Goal: Navigation & Orientation: Find specific page/section

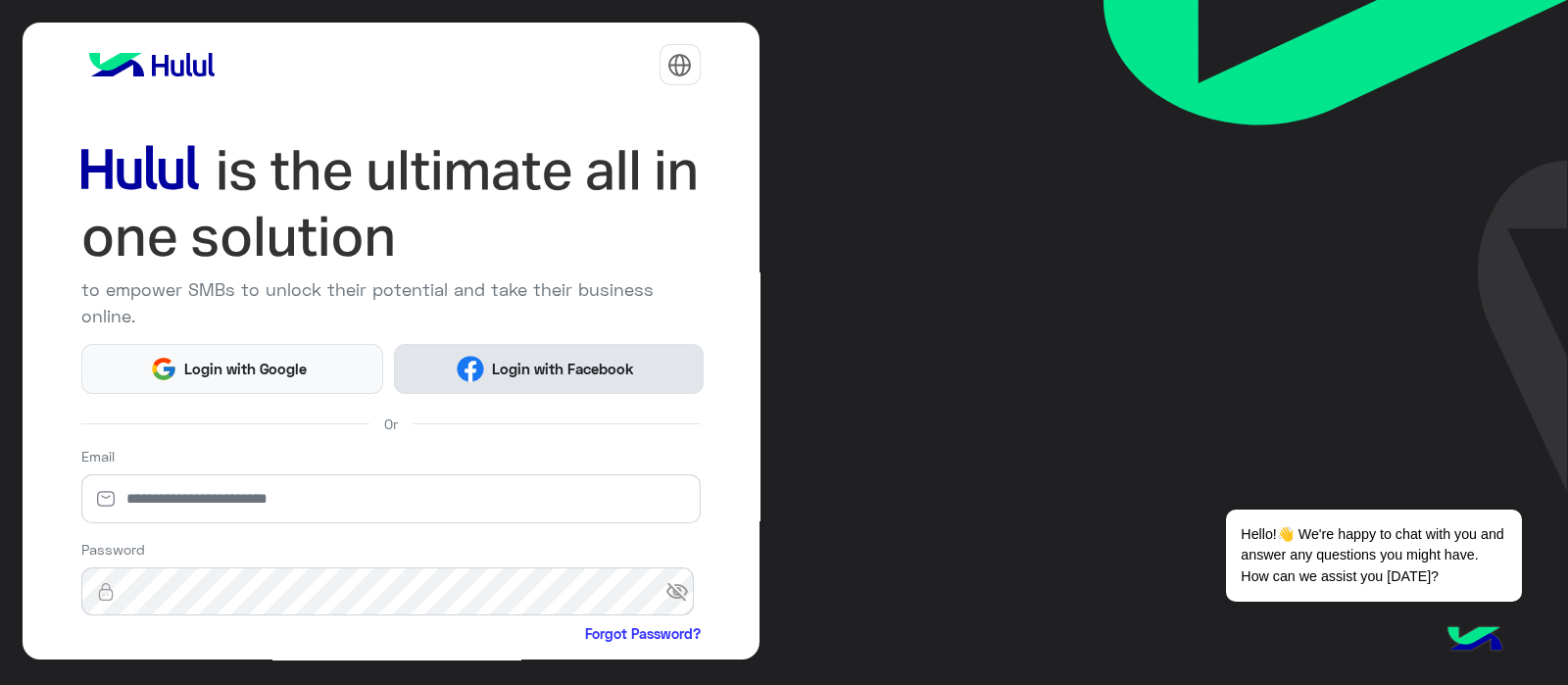
click at [506, 376] on span "Login with Facebook" at bounding box center [563, 369] width 157 height 23
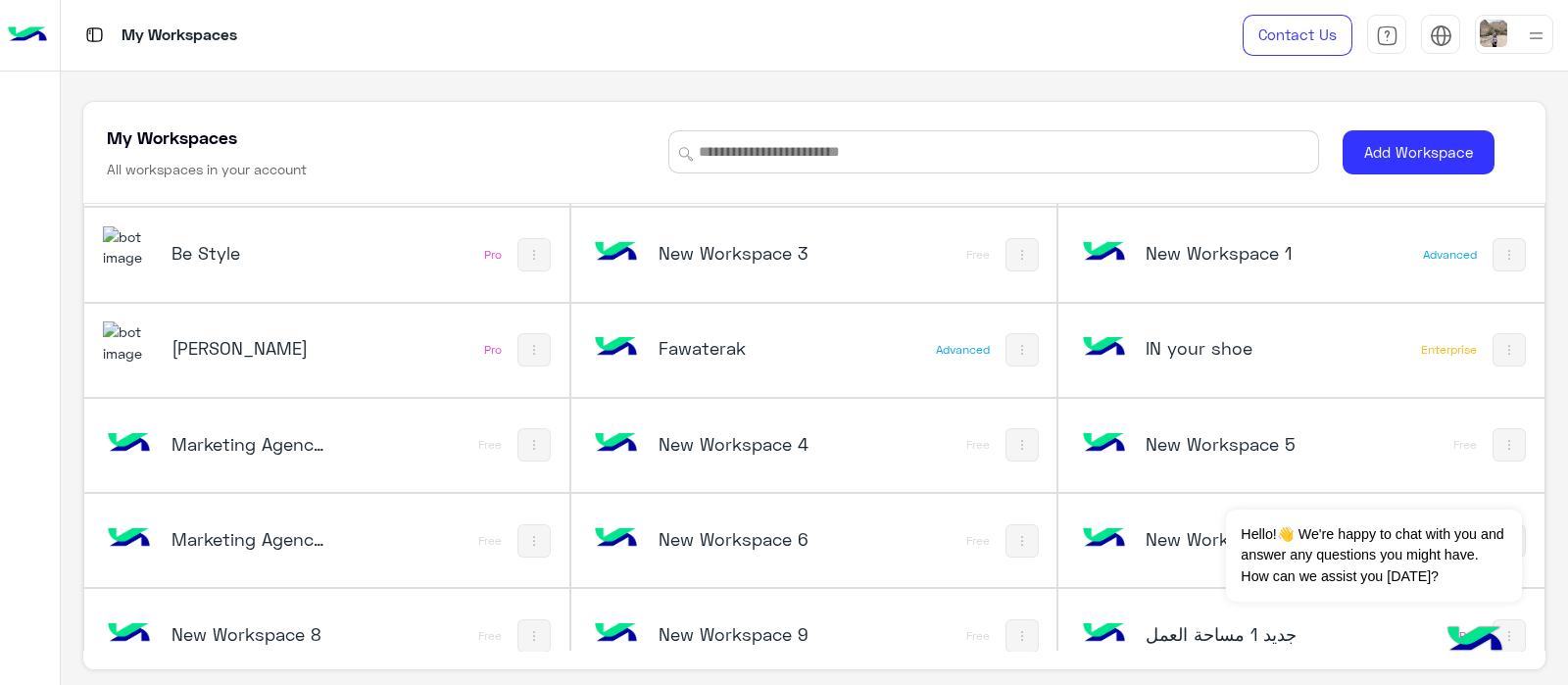
scroll to position [3256, 0]
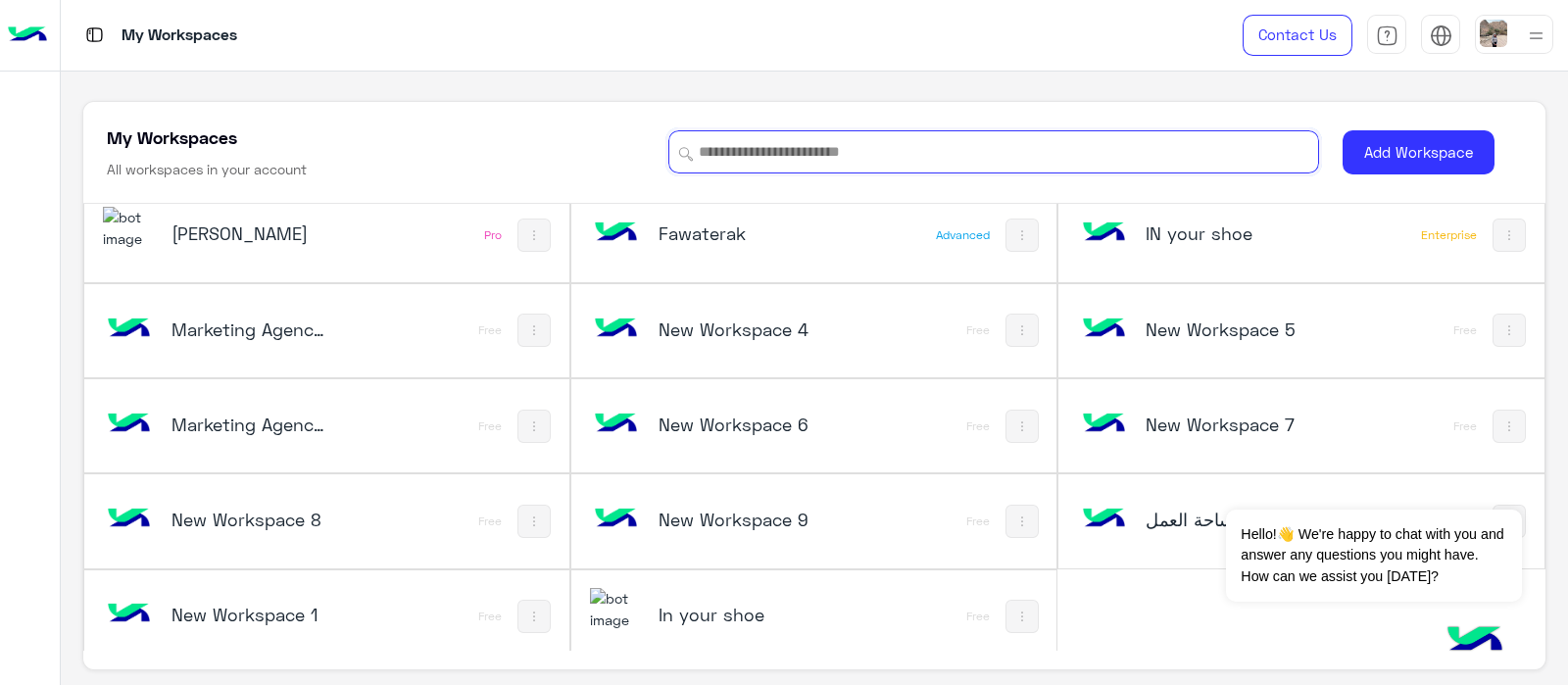
click at [799, 150] on input at bounding box center [993, 151] width 650 height 43
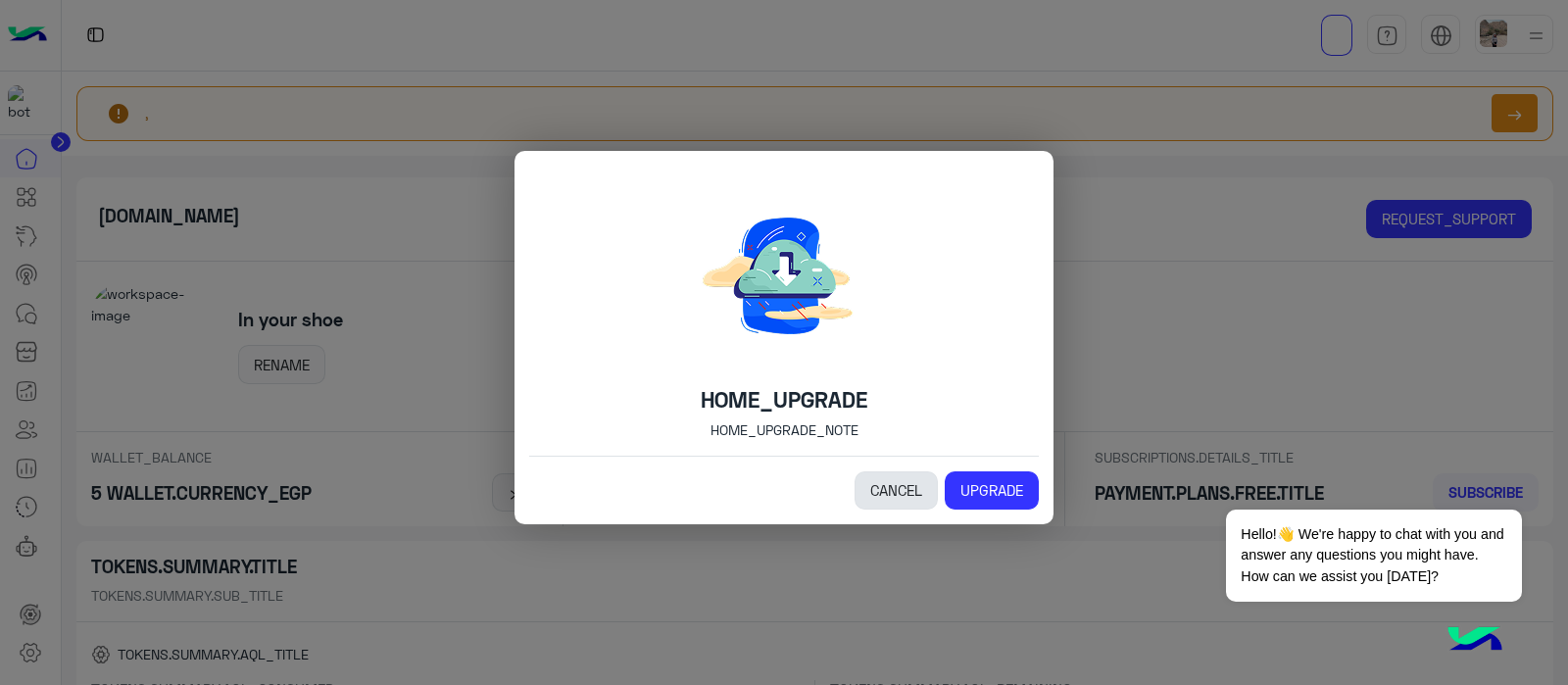
click at [912, 494] on link "CANCEL" at bounding box center [896, 490] width 84 height 39
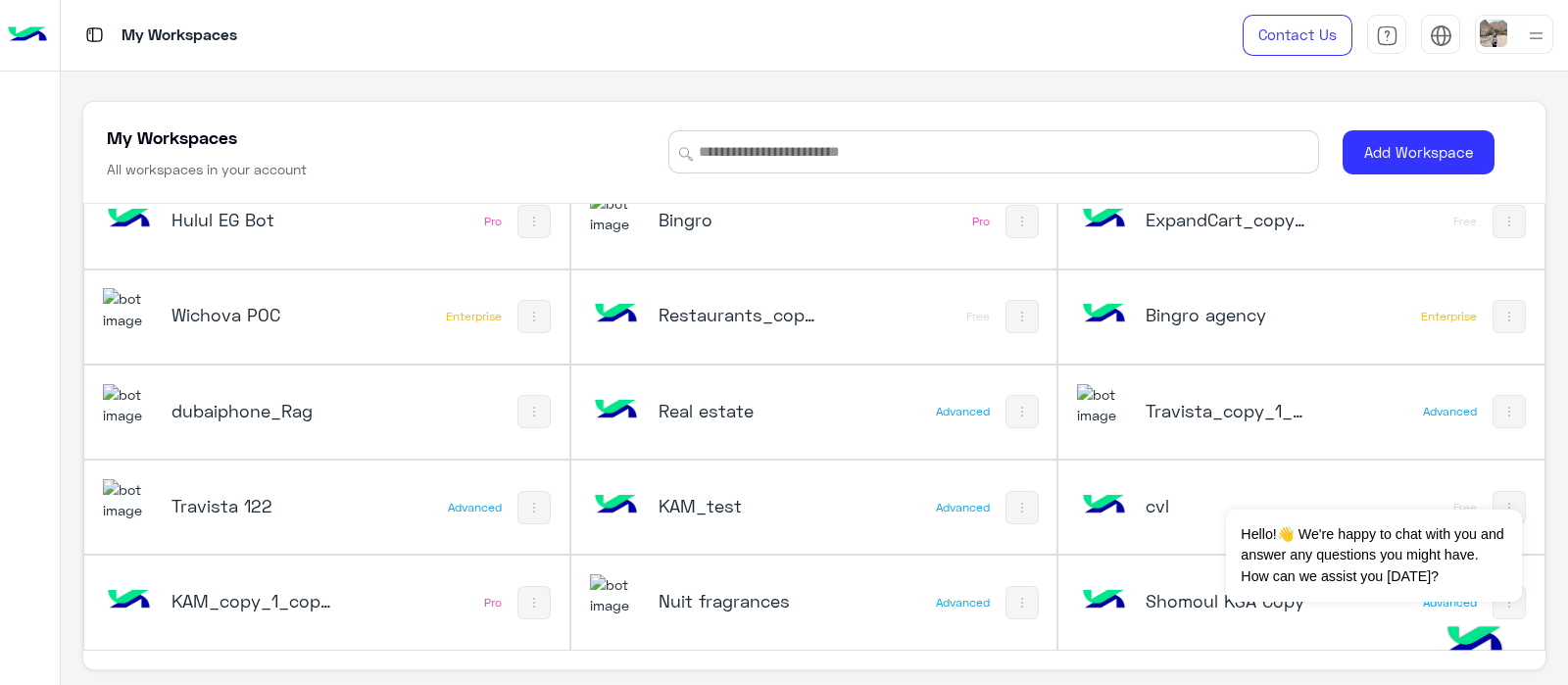
scroll to position [3256, 0]
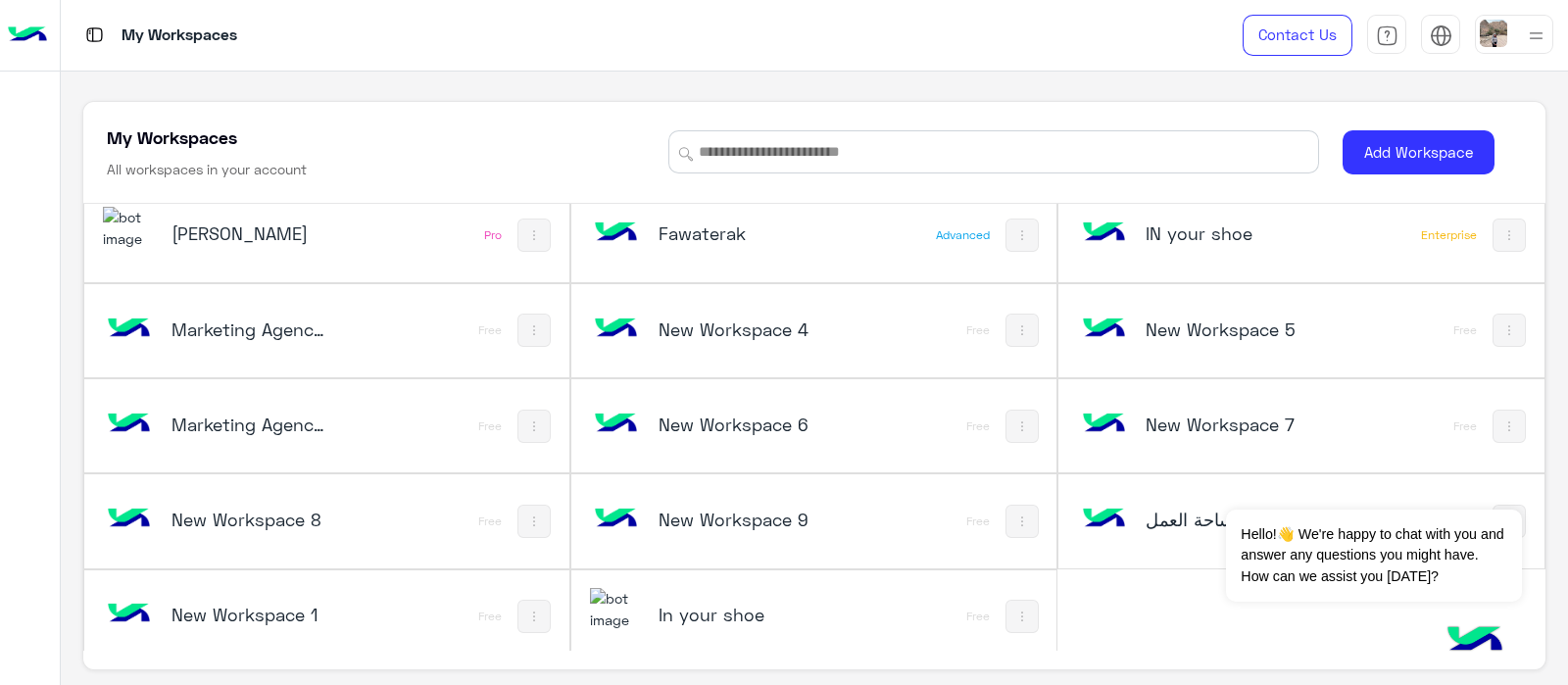
click at [1014, 608] on img at bounding box center [1022, 616] width 16 height 16
click at [936, 648] on div at bounding box center [784, 342] width 1568 height 685
click at [633, 600] on img at bounding box center [615, 608] width 53 height 42
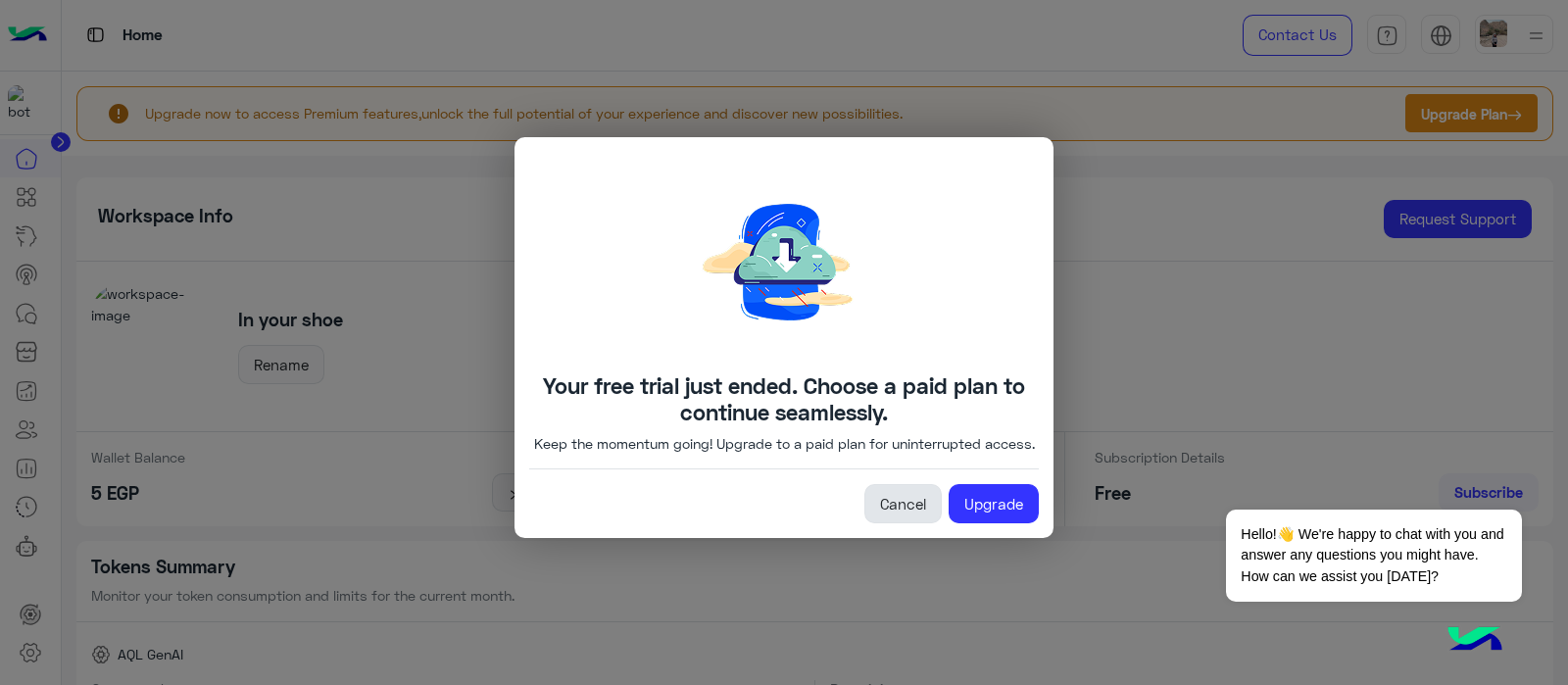
click at [877, 516] on link "Cancel" at bounding box center [903, 503] width 78 height 39
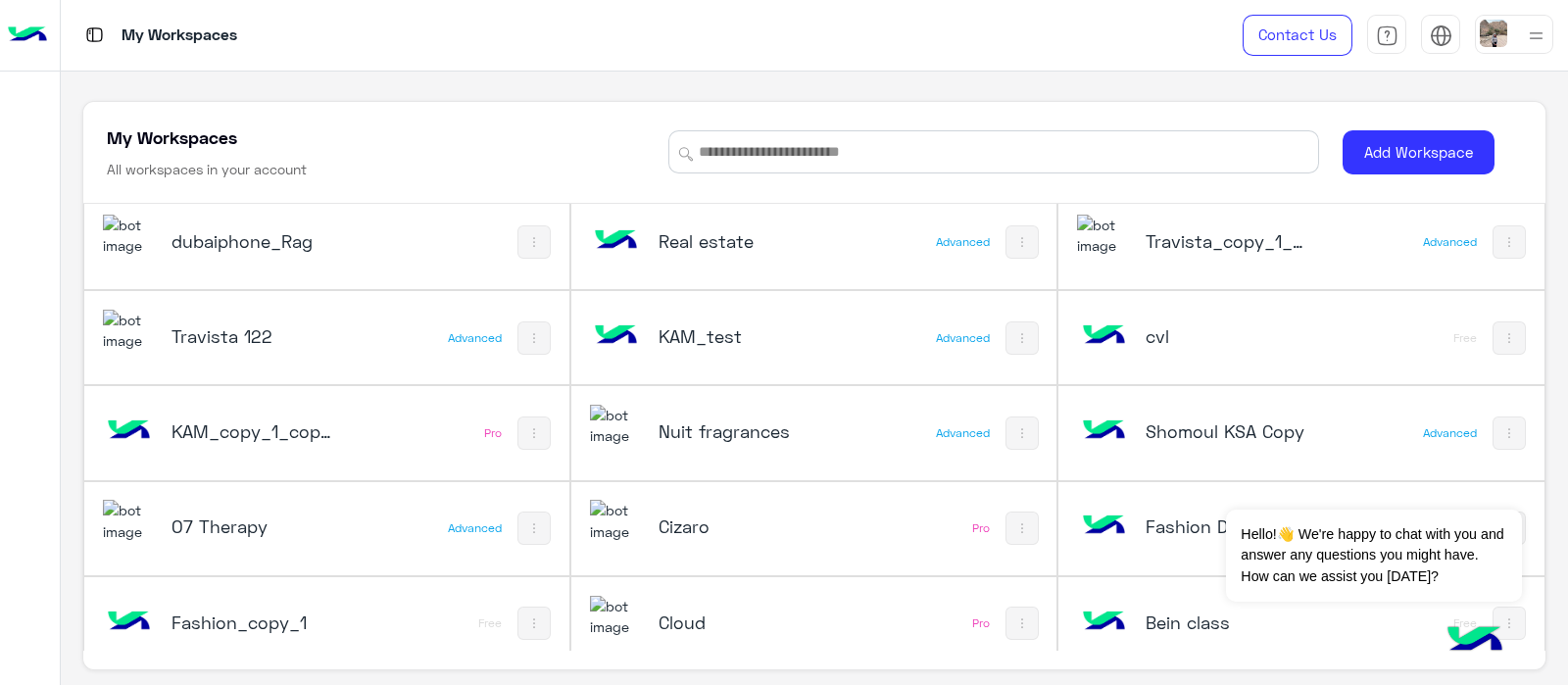
scroll to position [3256, 0]
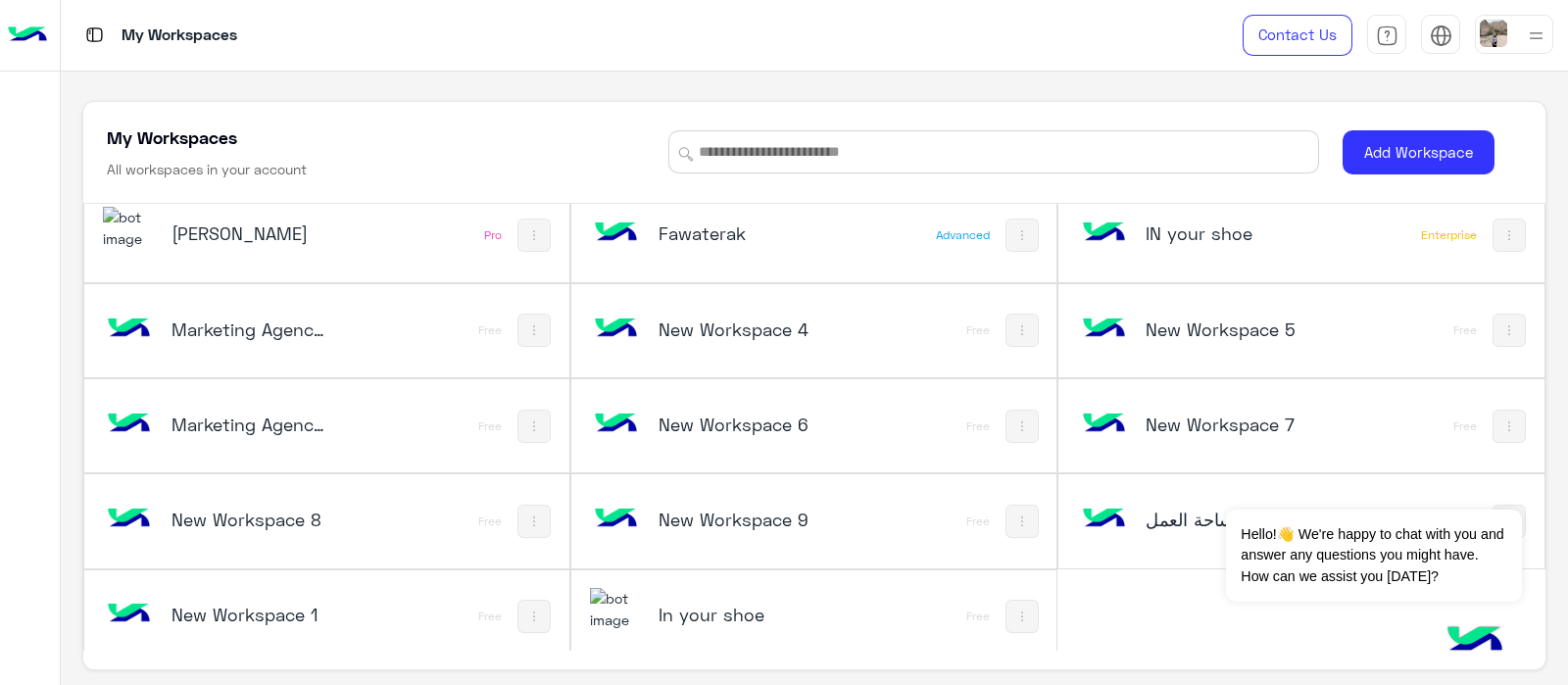
drag, startPoint x: 1068, startPoint y: 586, endPoint x: 1108, endPoint y: 613, distance: 48.3
click at [677, 602] on h5 "In your shoe" at bounding box center [739, 614] width 162 height 24
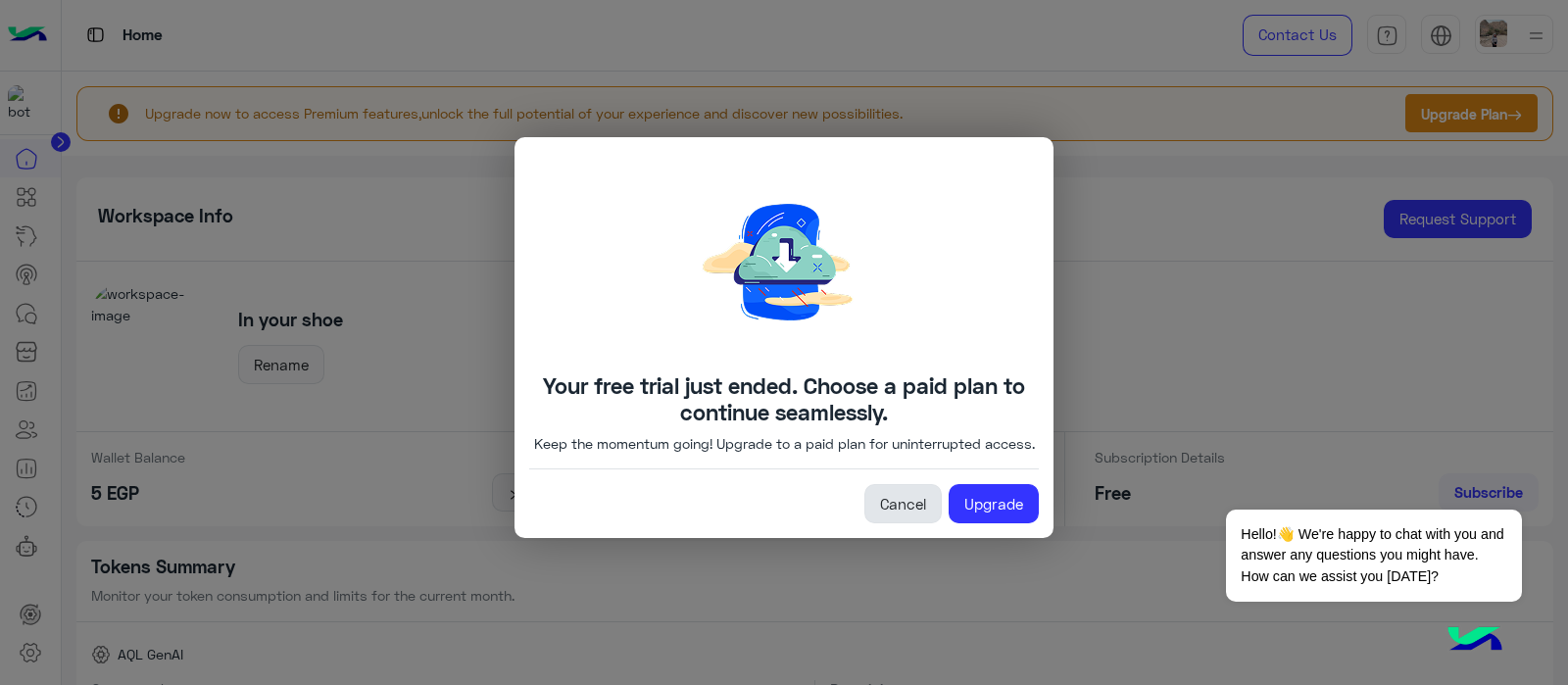
click at [897, 513] on link "Cancel" at bounding box center [903, 503] width 78 height 39
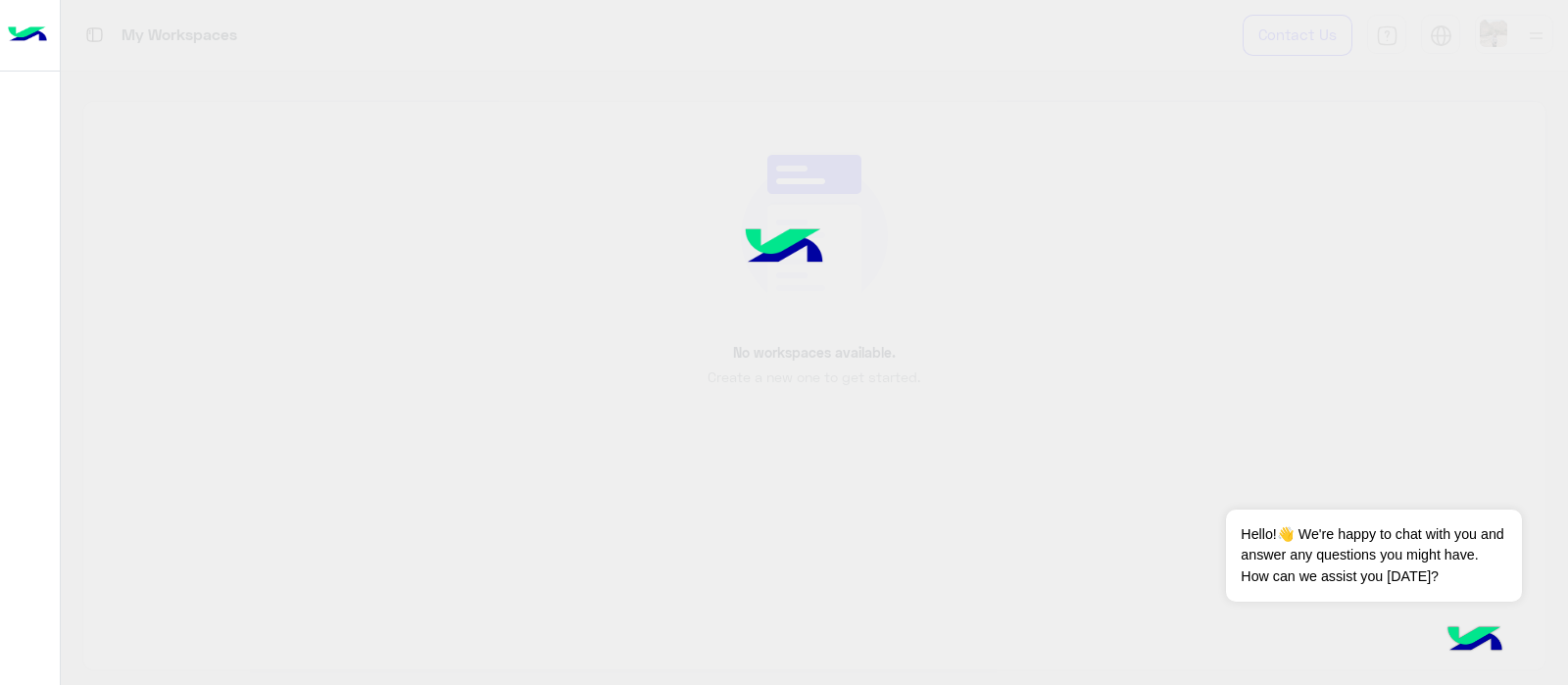
click at [892, 281] on div at bounding box center [784, 342] width 1568 height 685
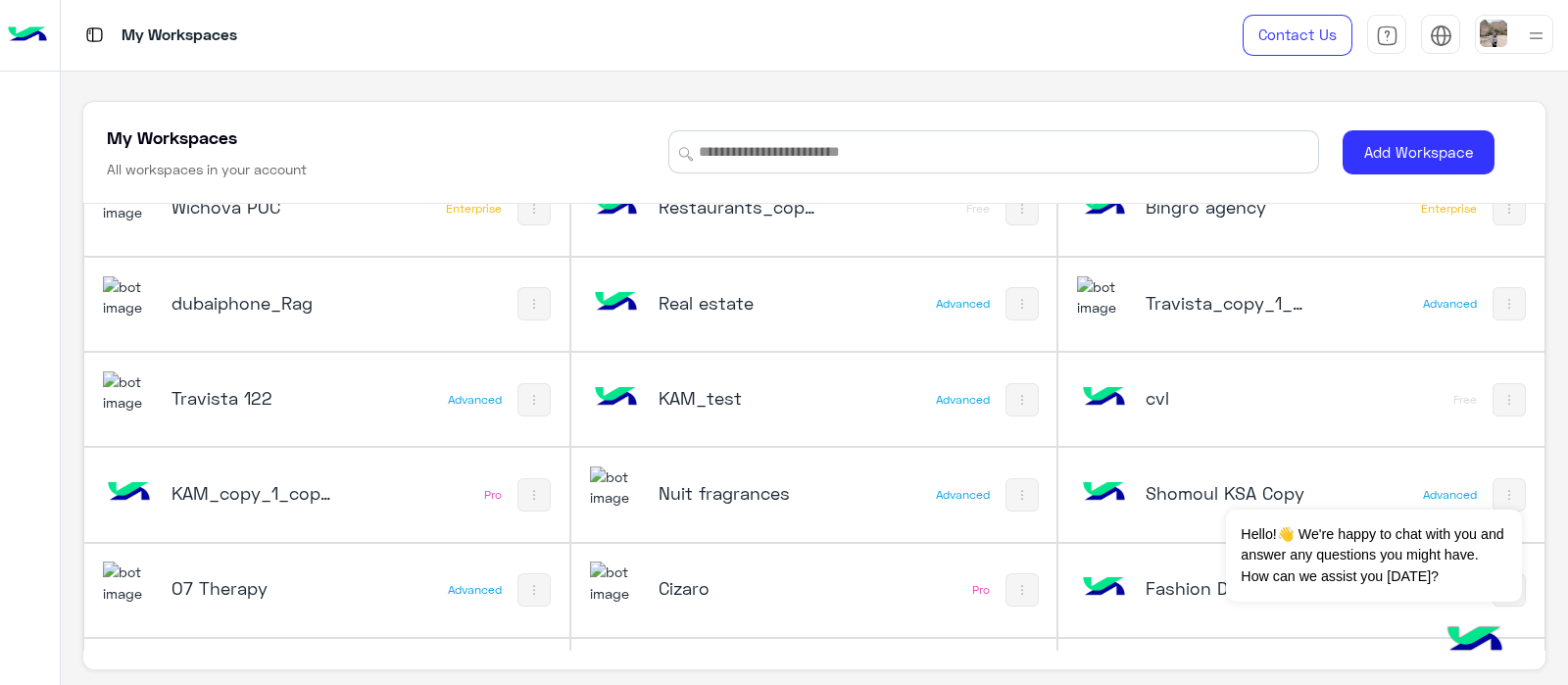
scroll to position [3256, 0]
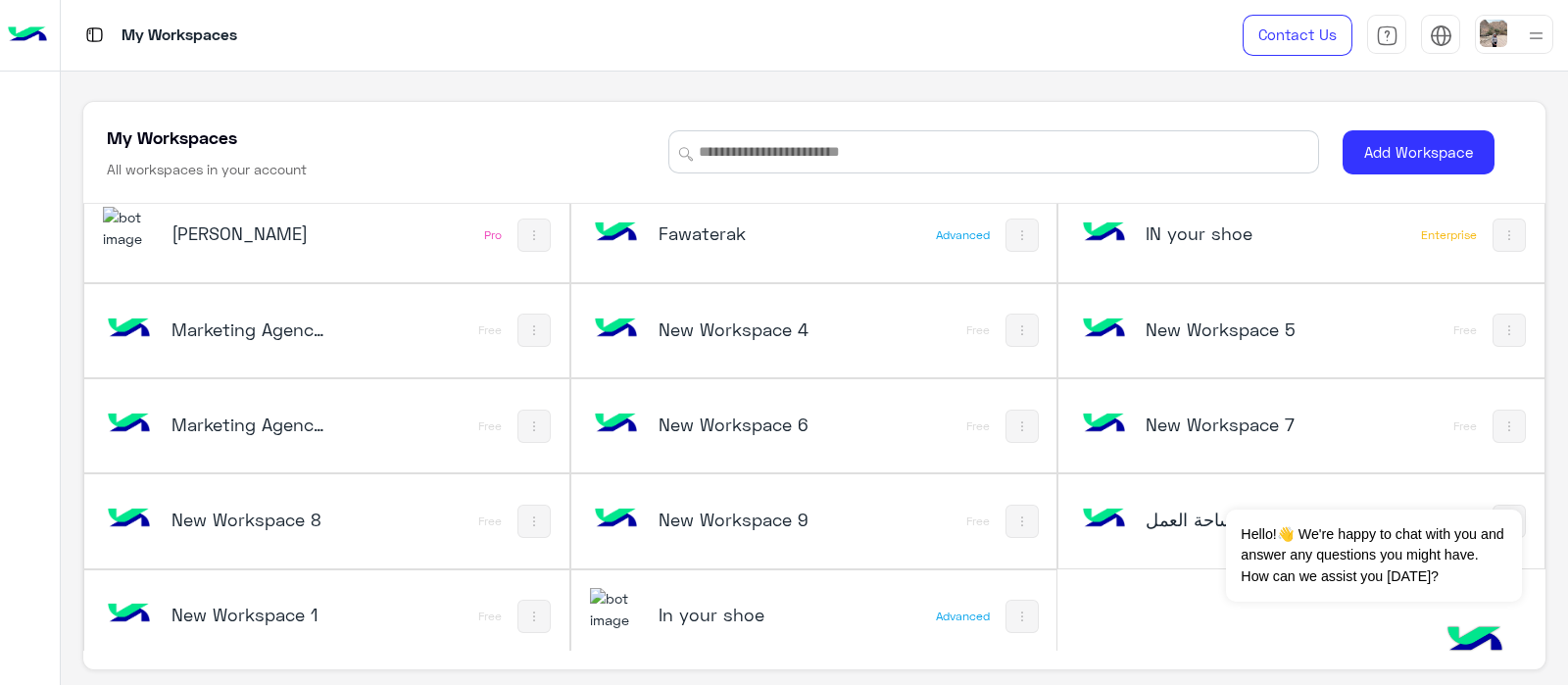
click at [717, 588] on div "In your shoe" at bounding box center [724, 615] width 269 height 57
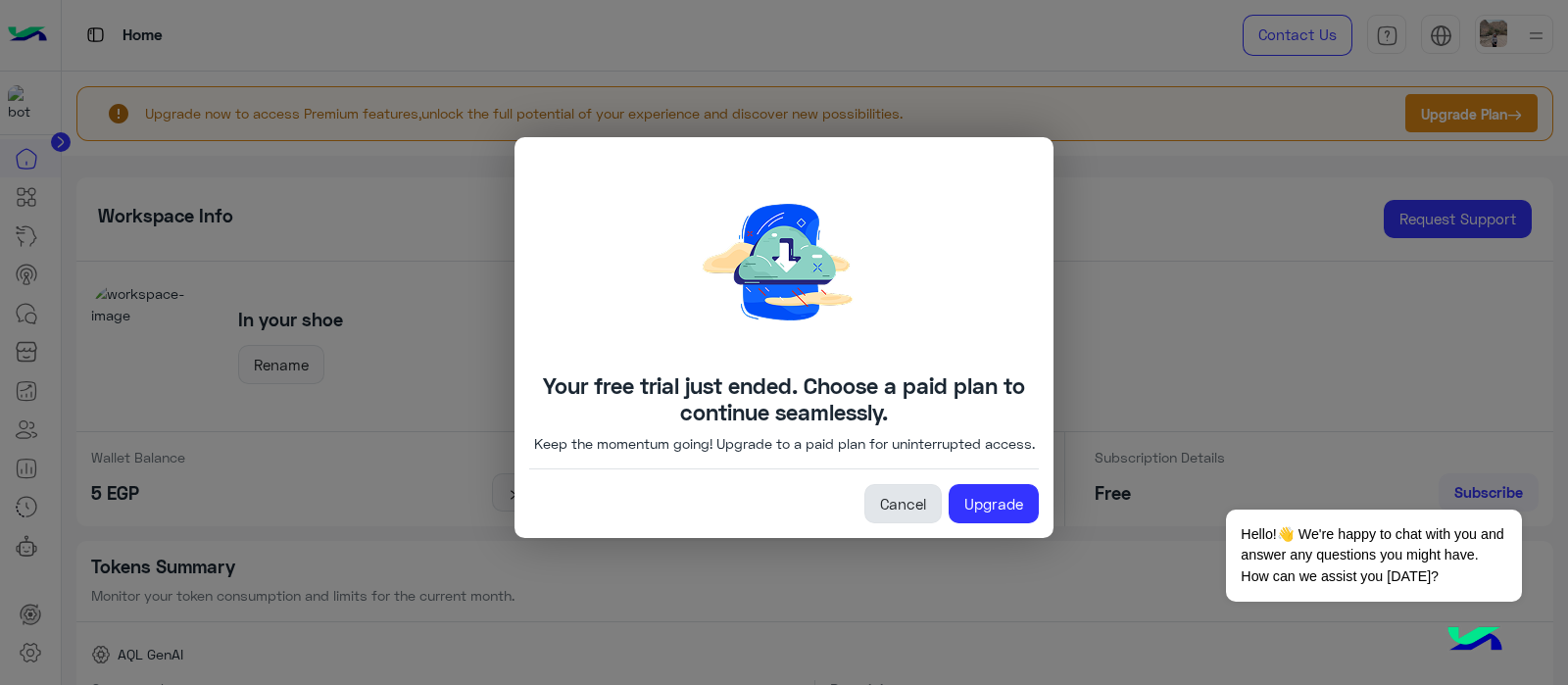
click at [907, 502] on link "Cancel" at bounding box center [903, 503] width 78 height 39
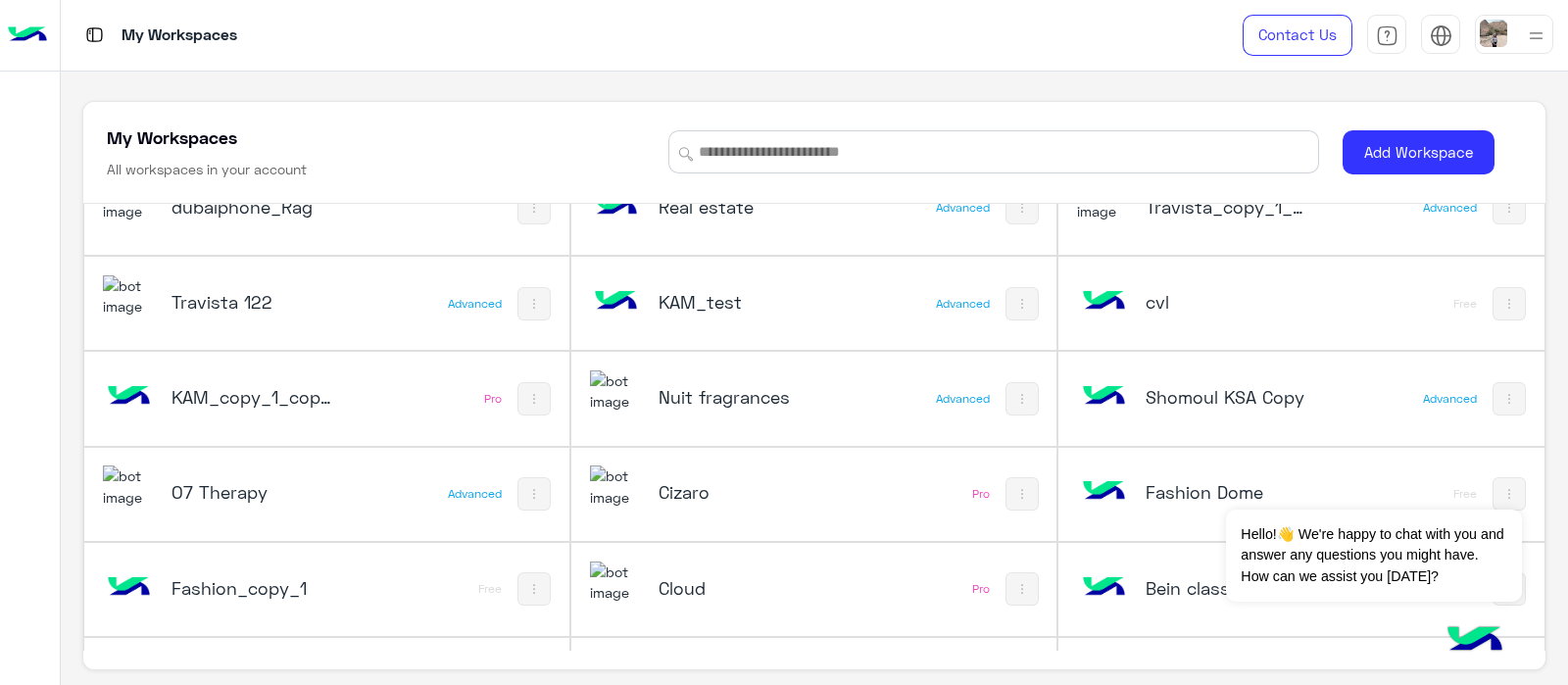
scroll to position [3256, 0]
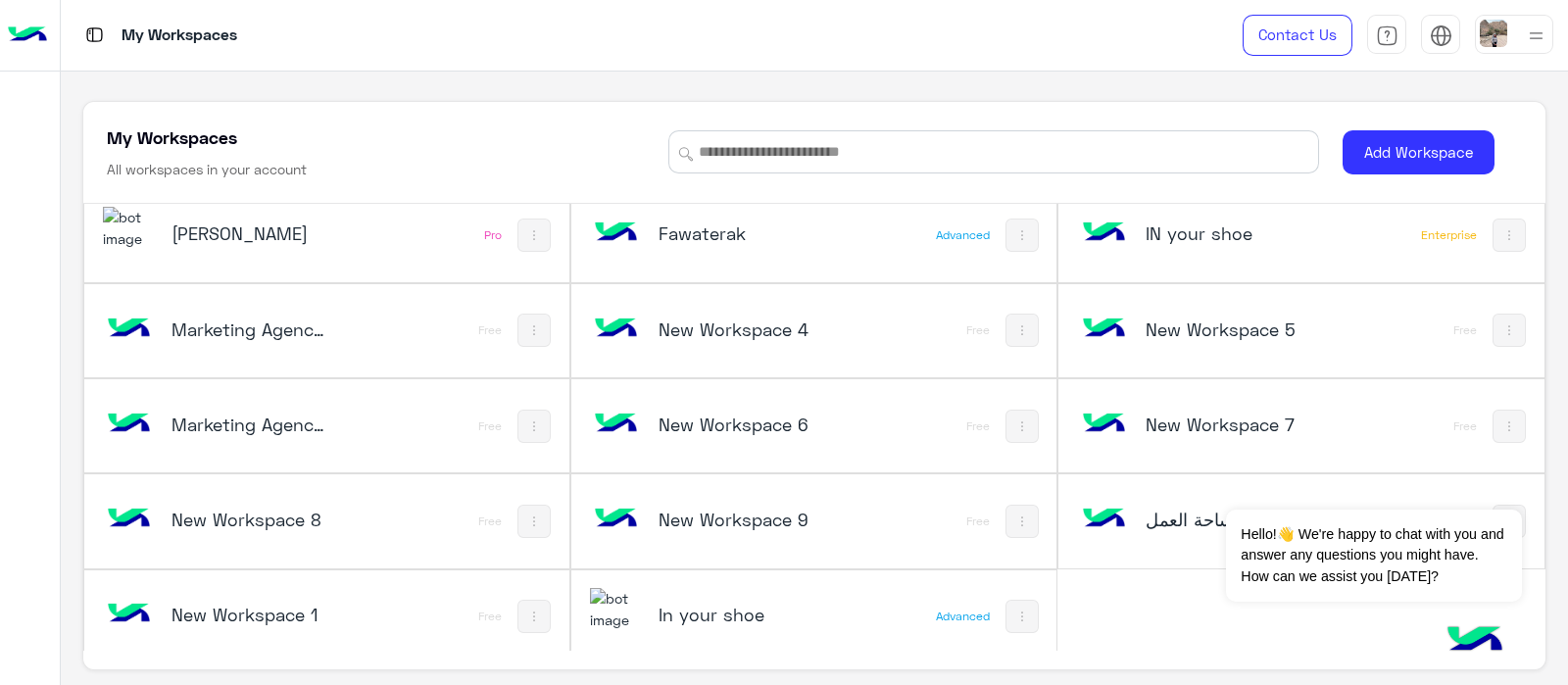
click at [706, 606] on h5 "In your shoe" at bounding box center [739, 614] width 162 height 24
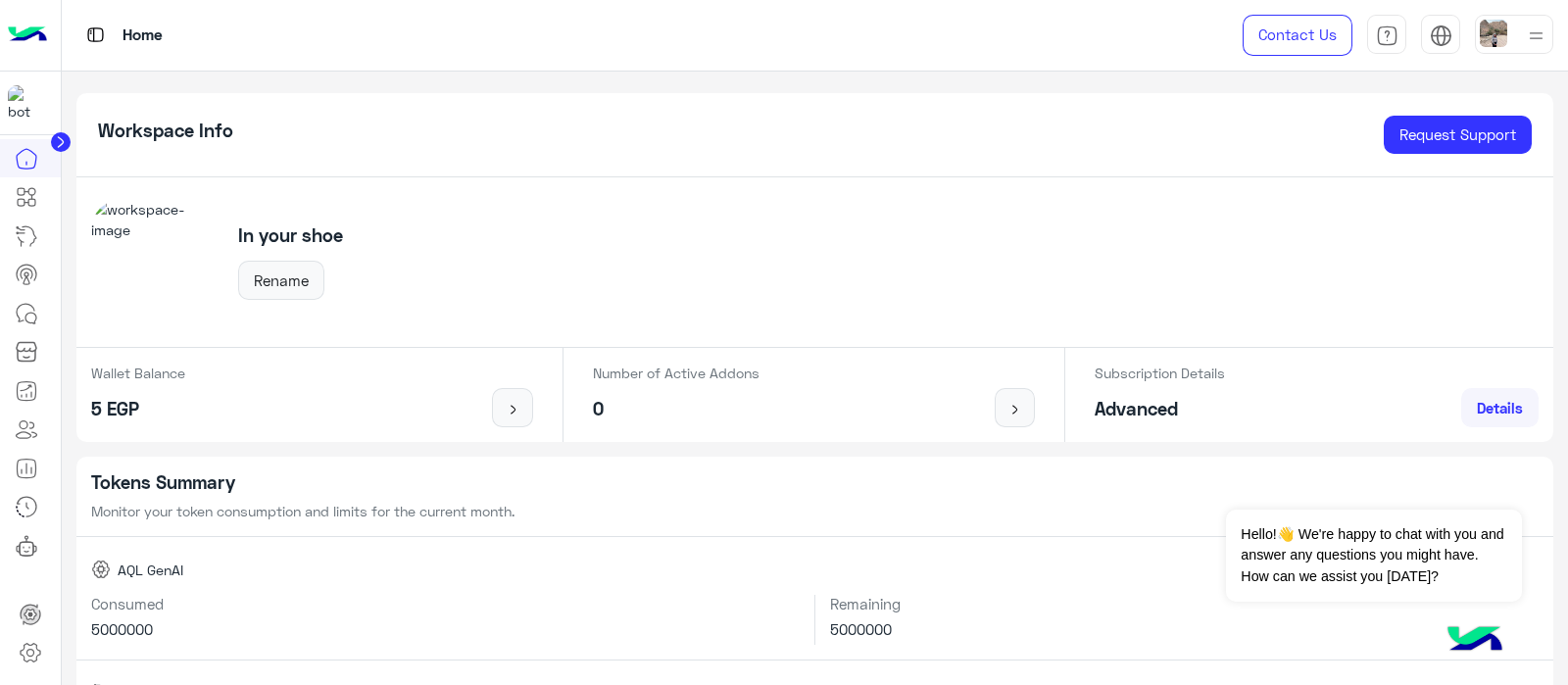
click at [20, 43] on img at bounding box center [27, 35] width 39 height 41
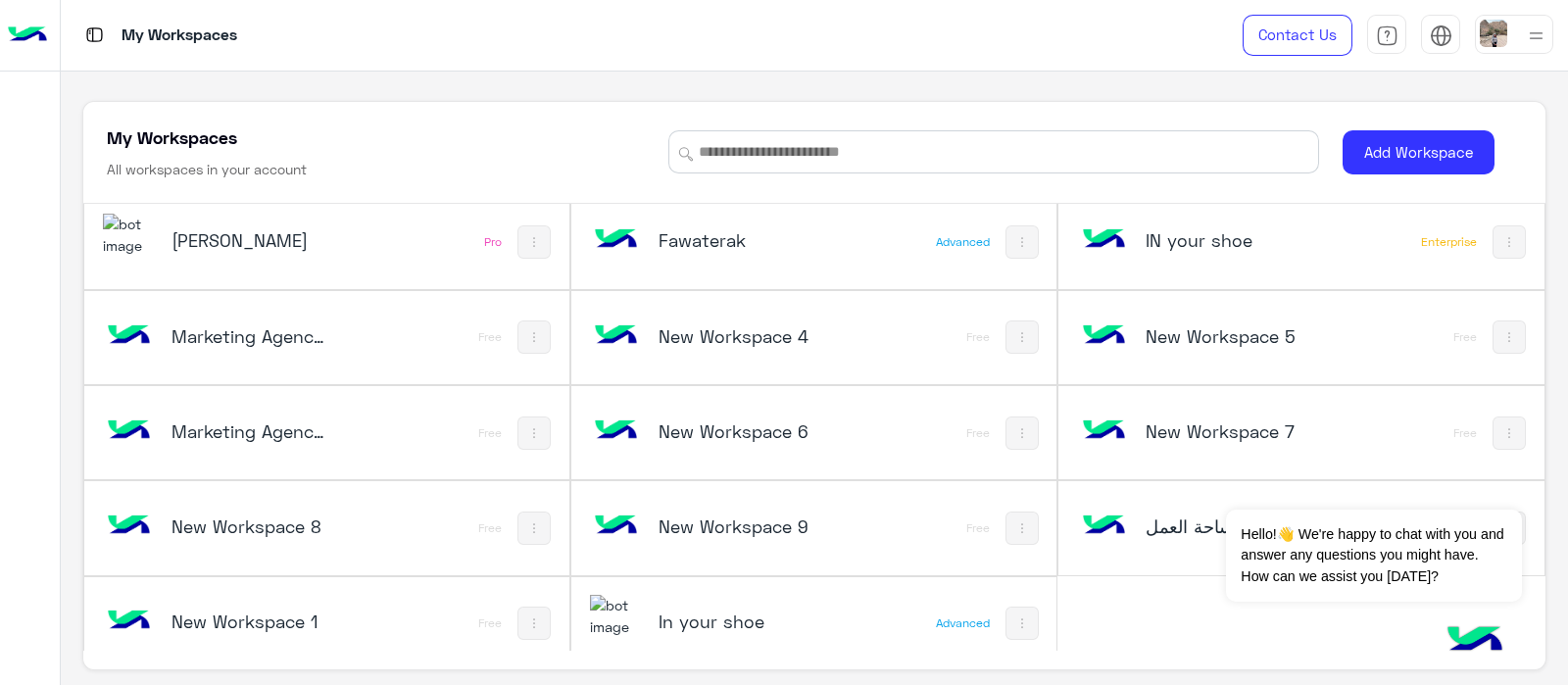
scroll to position [3256, 0]
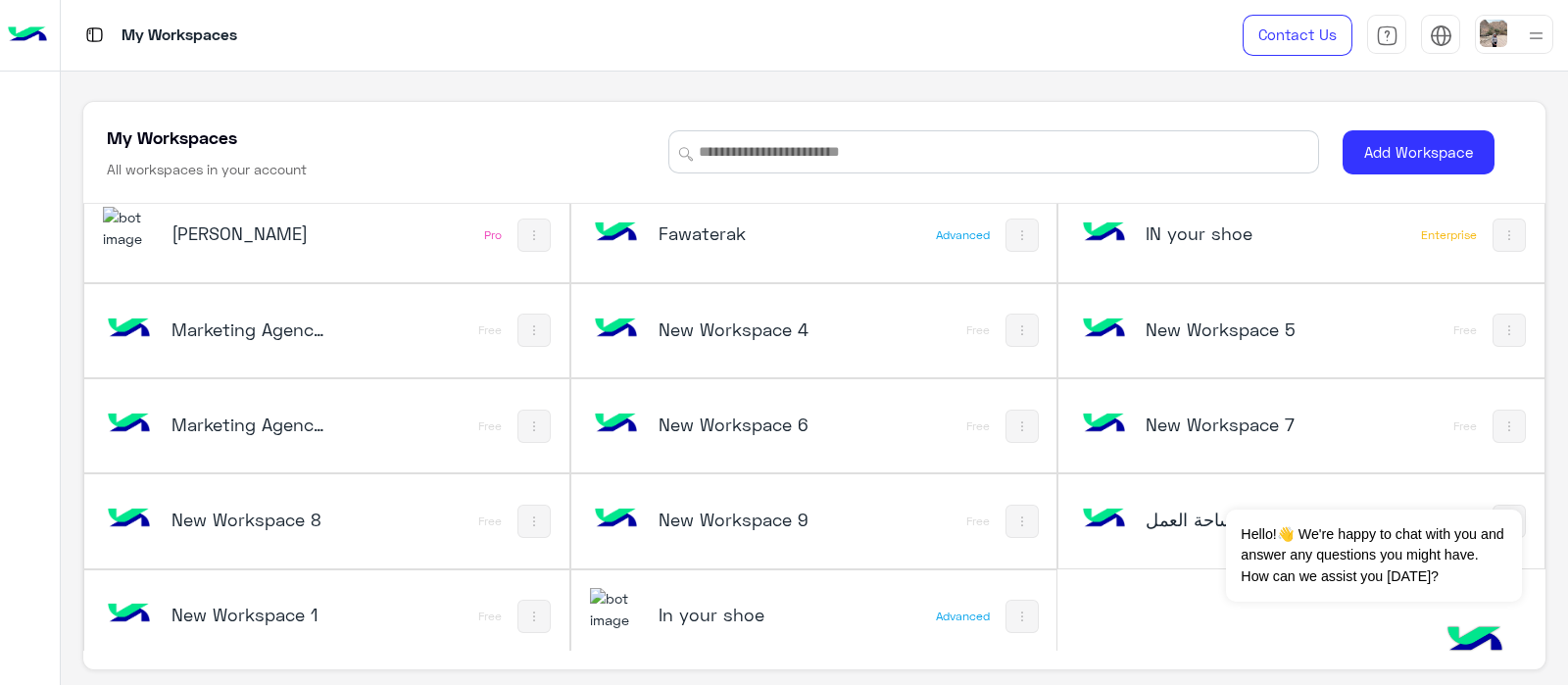
click at [721, 602] on h5 "In your shoe" at bounding box center [739, 614] width 162 height 24
